Goal: Information Seeking & Learning: Check status

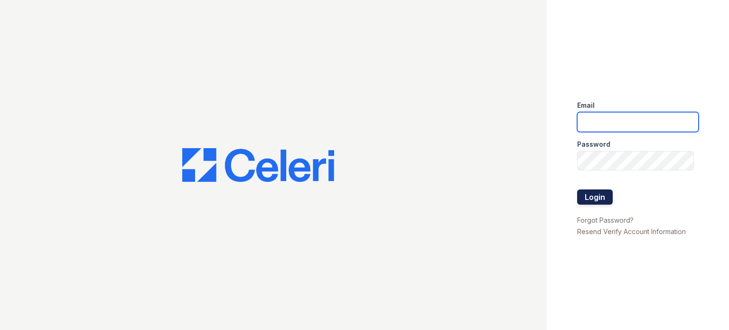
type input "treepoint.pm@cafmanagement.com"
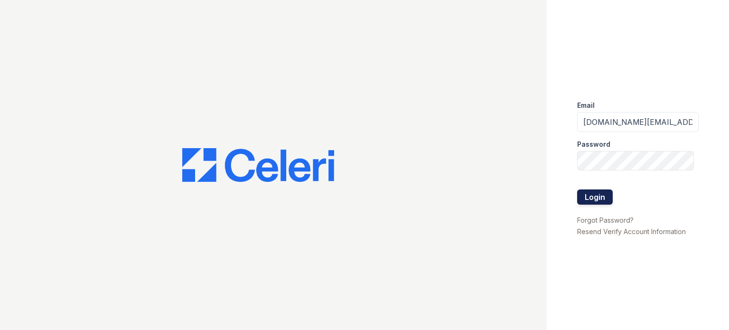
click at [606, 197] on button "Login" at bounding box center [595, 196] width 36 height 15
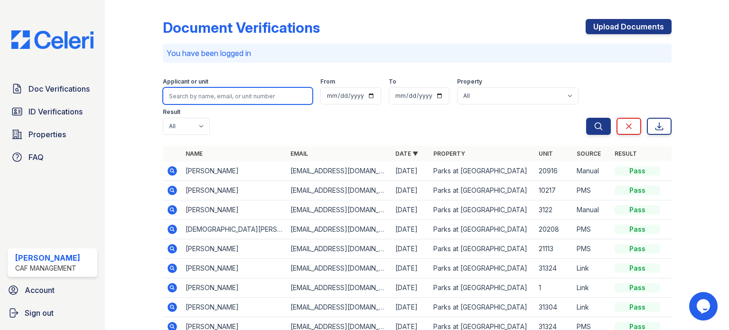
click at [231, 94] on input "search" at bounding box center [238, 95] width 150 height 17
click at [253, 93] on input "search" at bounding box center [238, 95] width 150 height 17
type input "[PERSON_NAME]"
click at [586, 118] on button "Search" at bounding box center [598, 126] width 25 height 17
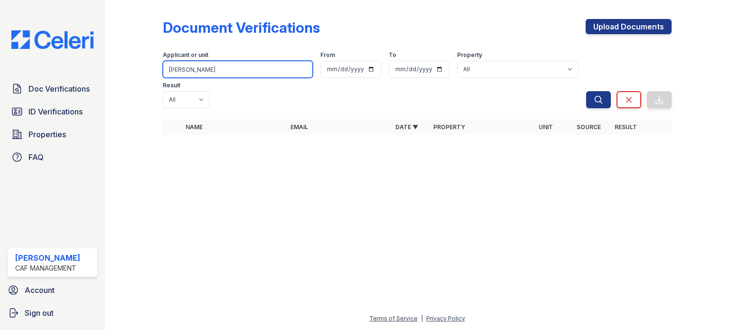
click at [207, 68] on input "[PERSON_NAME]" at bounding box center [238, 69] width 150 height 17
type input "green"
click at [586, 91] on button "Search" at bounding box center [598, 99] width 25 height 17
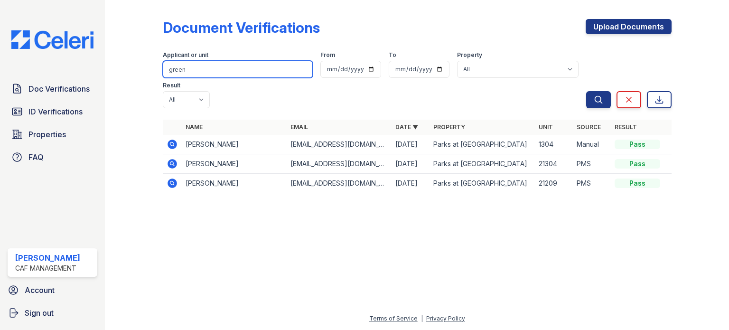
click at [184, 72] on input "green" at bounding box center [238, 69] width 150 height 17
type input "[PERSON_NAME]"
click at [586, 91] on button "Search" at bounding box center [598, 99] width 25 height 17
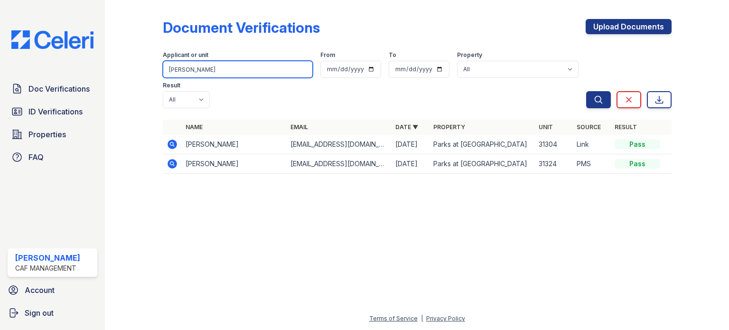
click at [204, 68] on input "[PERSON_NAME]" at bounding box center [238, 69] width 150 height 17
click at [204, 66] on input "[PERSON_NAME]" at bounding box center [238, 69] width 150 height 17
click at [181, 67] on input "[PERSON_NAME]" at bounding box center [238, 69] width 150 height 17
type input "effa"
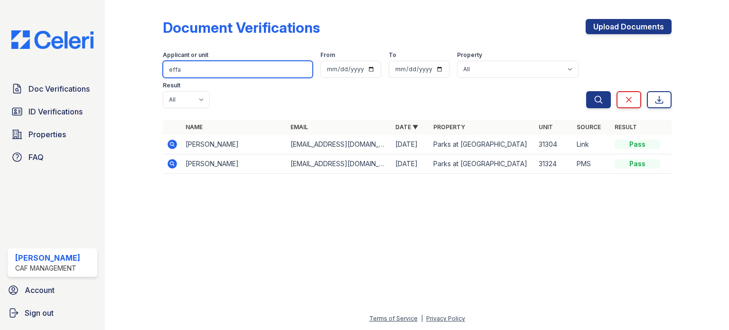
click at [586, 91] on button "Search" at bounding box center [598, 99] width 25 height 17
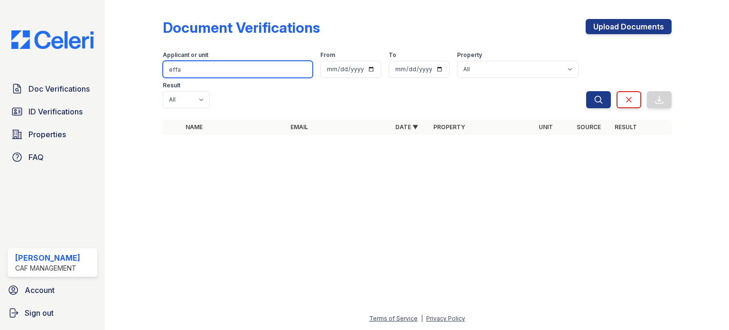
click at [209, 68] on input "effa" at bounding box center [238, 69] width 150 height 17
type input "[PERSON_NAME]"
click at [586, 91] on button "Search" at bounding box center [598, 99] width 25 height 17
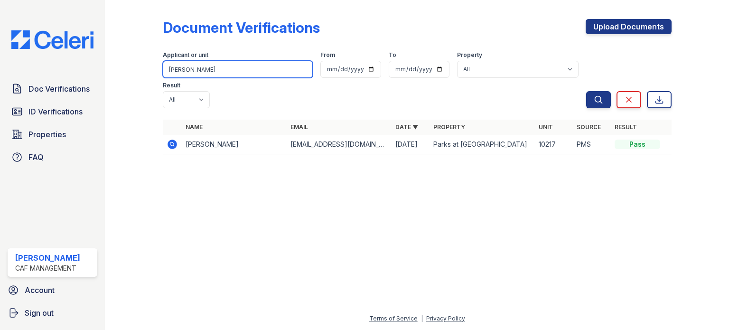
click at [224, 72] on input "[PERSON_NAME]" at bounding box center [238, 69] width 150 height 17
type input "[PERSON_NAME]"
click at [586, 91] on button "Search" at bounding box center [598, 99] width 25 height 17
